Goal: Task Accomplishment & Management: Use online tool/utility

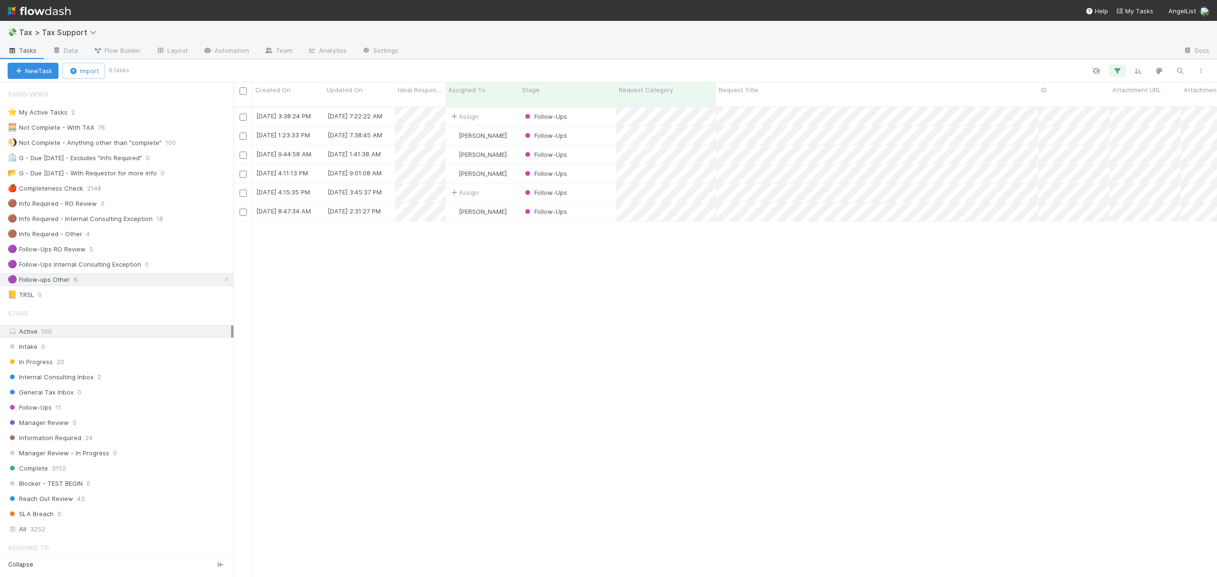
scroll to position [468, 974]
drag, startPoint x: 215, startPoint y: 283, endPoint x: 215, endPoint y: 295, distance: 11.4
click at [222, 283] on icon at bounding box center [227, 280] width 10 height 6
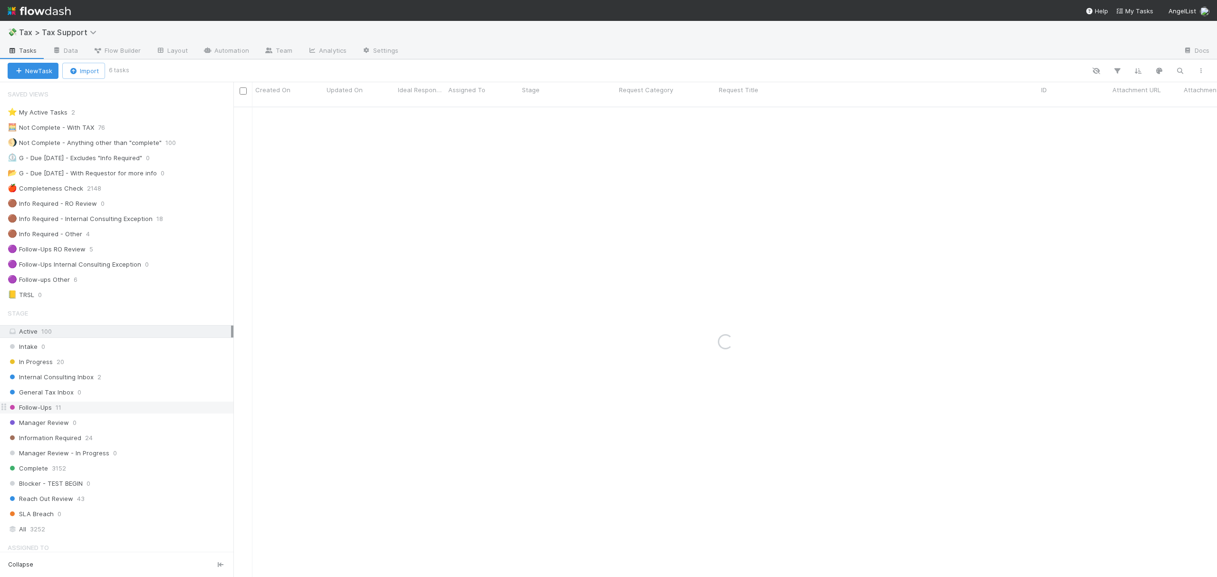
click at [149, 414] on div "Follow-Ups 11" at bounding box center [121, 408] width 226 height 12
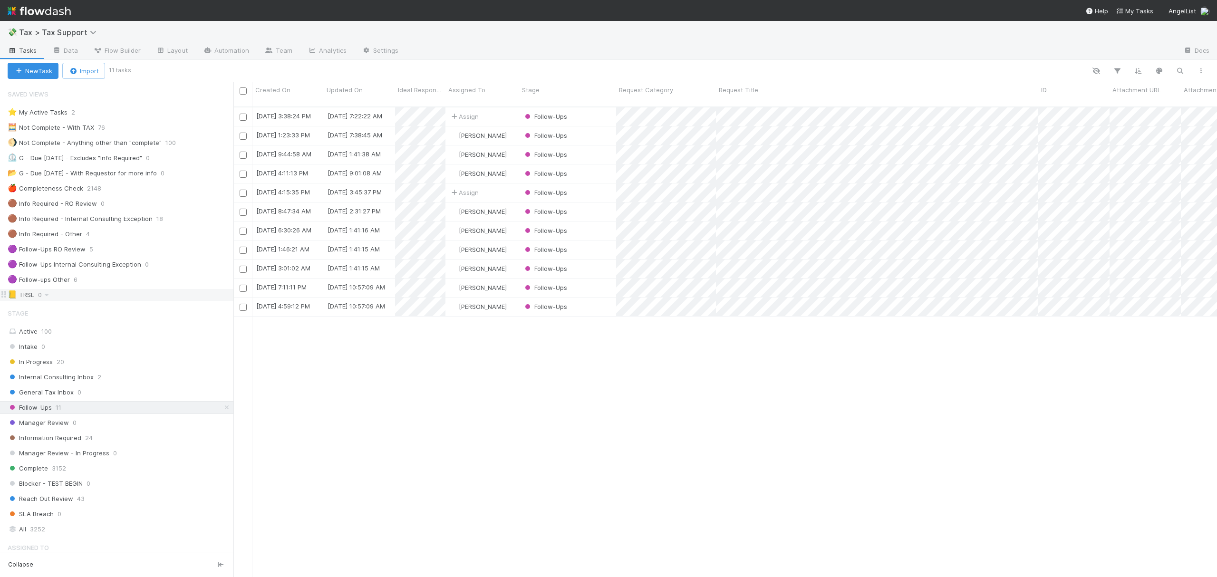
scroll to position [468, 974]
click at [126, 278] on div "🟣 Follow-ups Other 6" at bounding box center [121, 280] width 226 height 12
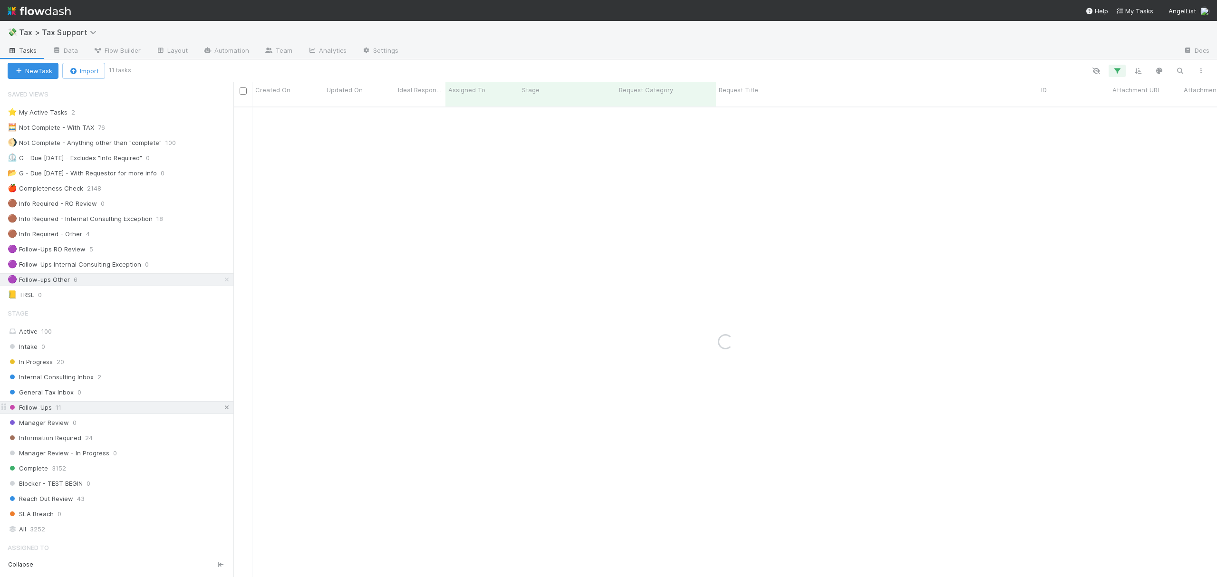
click at [222, 411] on icon at bounding box center [227, 408] width 10 height 6
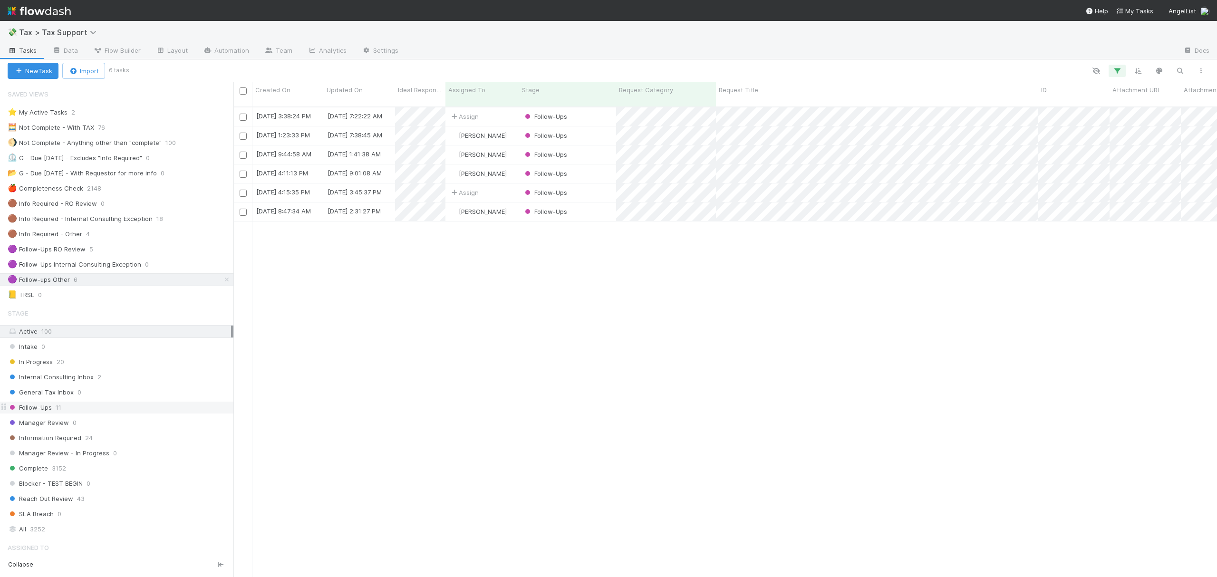
scroll to position [468, 974]
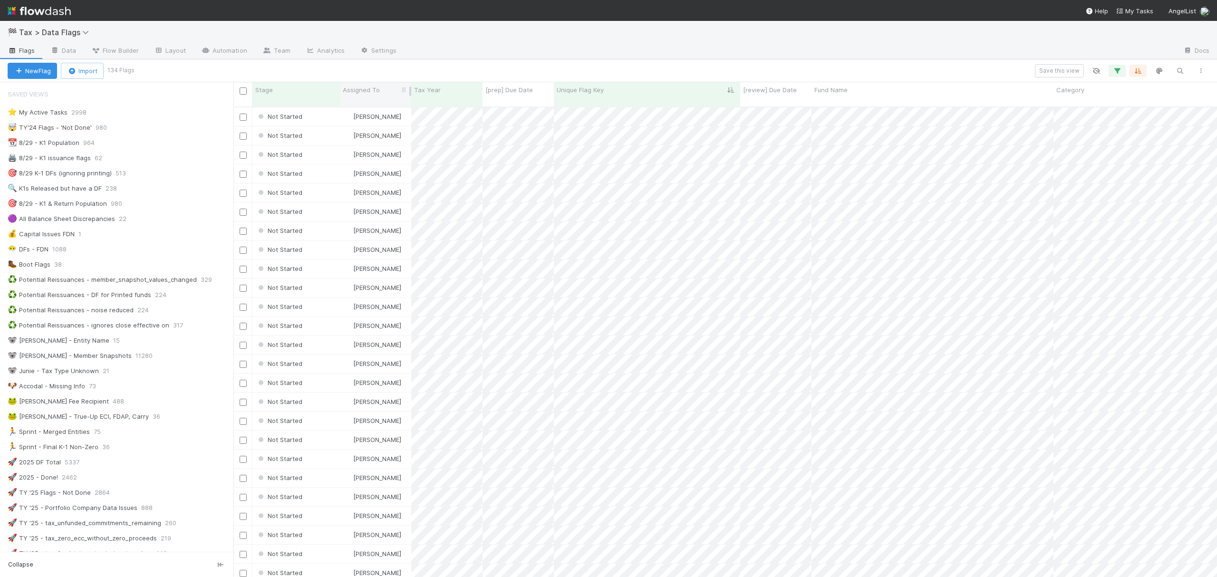
scroll to position [468, 974]
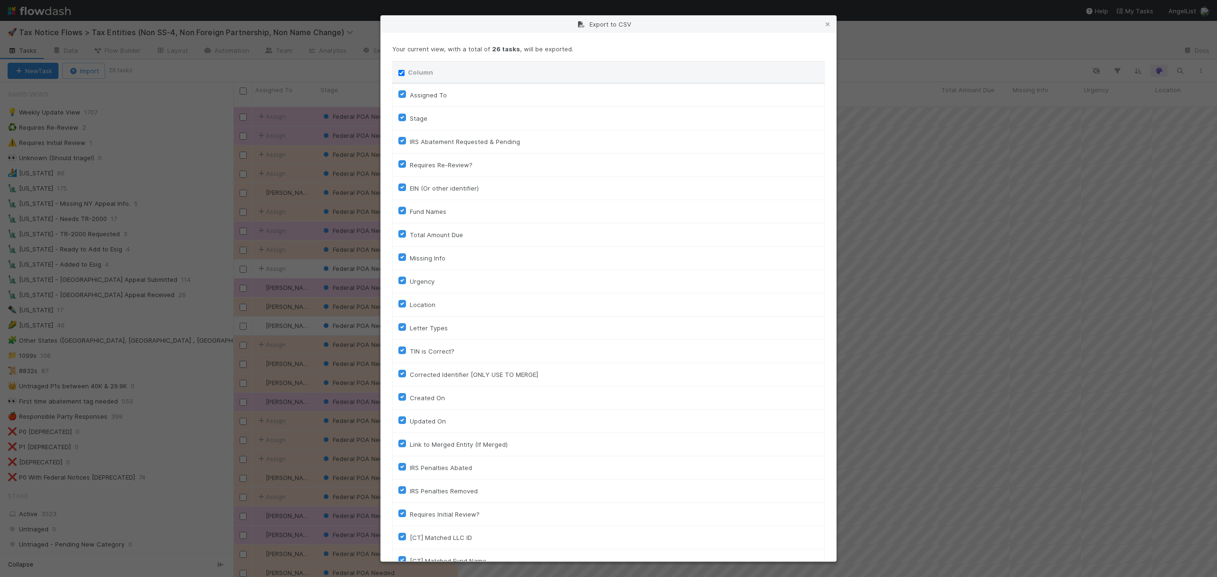
scroll to position [1645, 0]
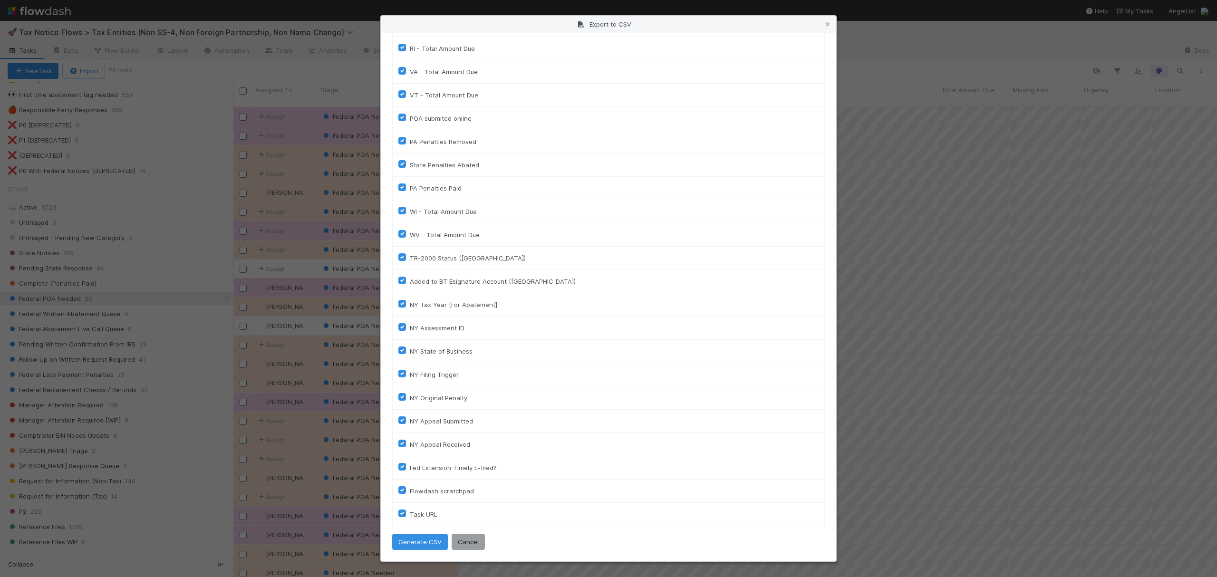
click at [986, 167] on div "Export to CSV Your current view, with a total of 26 tasks , will be exported. C…" at bounding box center [608, 288] width 1217 height 577
drag, startPoint x: 826, startPoint y: 23, endPoint x: 824, endPoint y: 2, distance: 21.4
click at [826, 23] on icon at bounding box center [828, 24] width 10 height 6
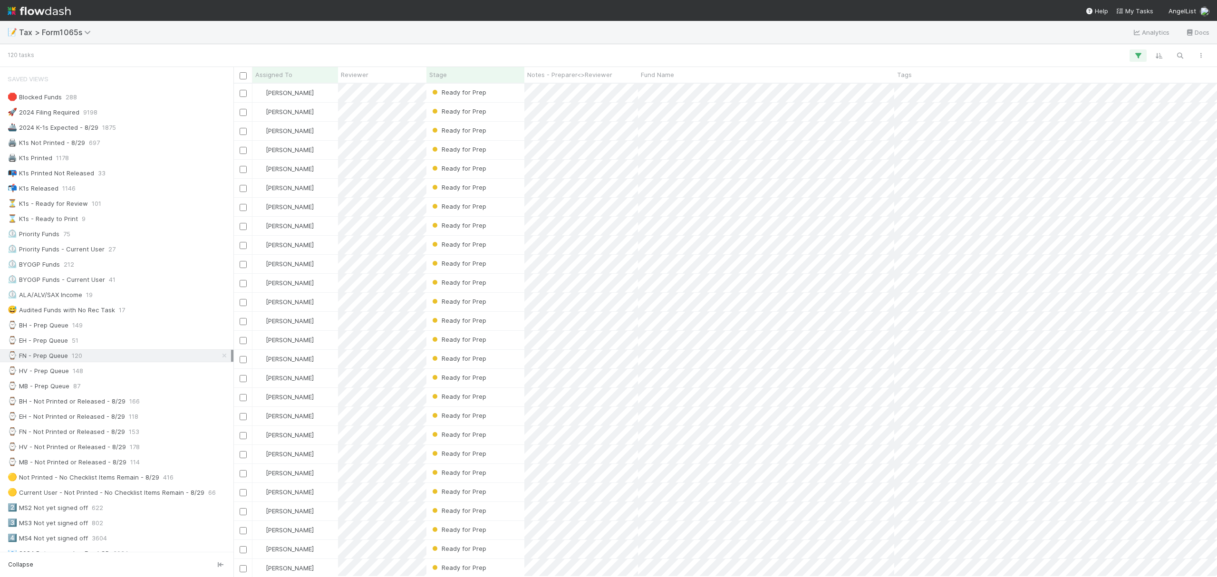
scroll to position [483, 974]
click at [1182, 52] on icon "button" at bounding box center [1180, 55] width 10 height 9
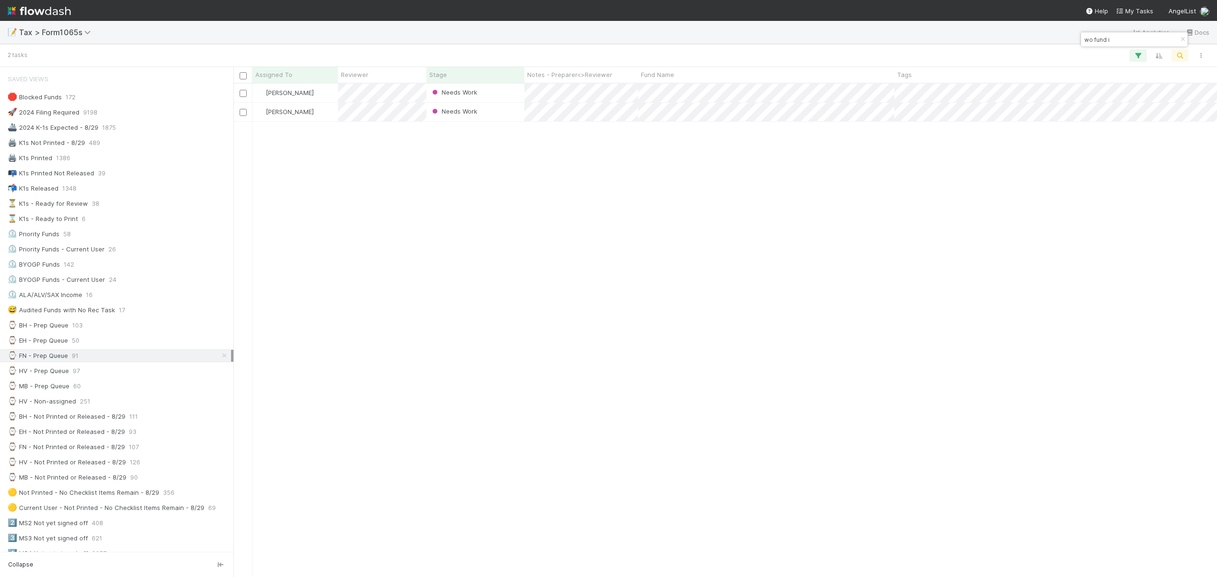
type input "wo fund i"
click at [1179, 39] on icon "button" at bounding box center [1183, 40] width 10 height 6
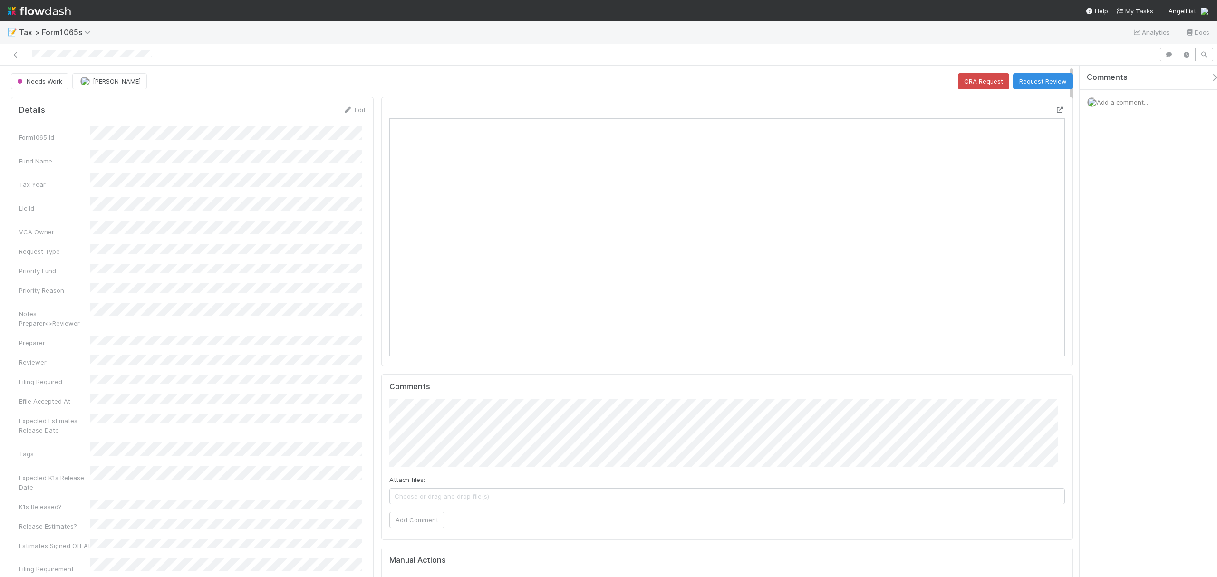
click at [1055, 112] on icon at bounding box center [1060, 110] width 10 height 6
click at [1030, 82] on button "Request Review" at bounding box center [1043, 81] width 60 height 16
click at [912, 112] on icon at bounding box center [1060, 110] width 10 height 6
